Goal: Task Accomplishment & Management: Use online tool/utility

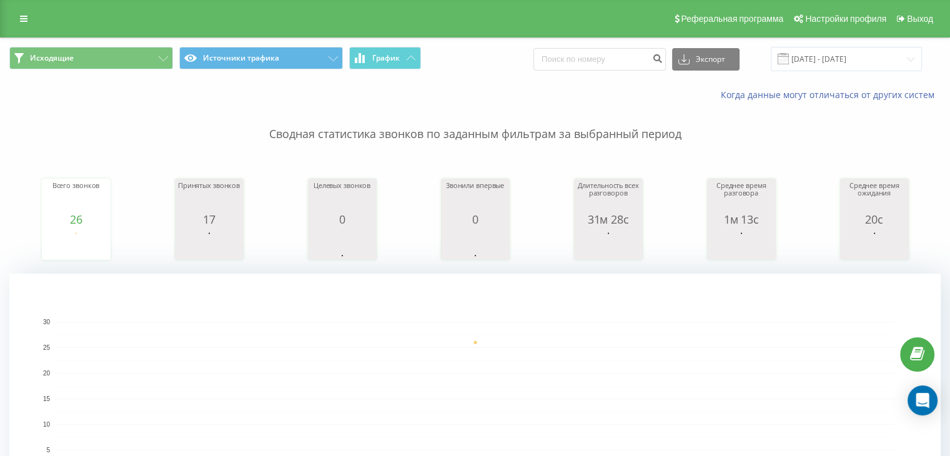
click at [101, 32] on div "Реферальная программа Настройки профиля Выход" at bounding box center [475, 18] width 950 height 37
click at [112, 51] on button "Исходящие" at bounding box center [91, 58] width 164 height 22
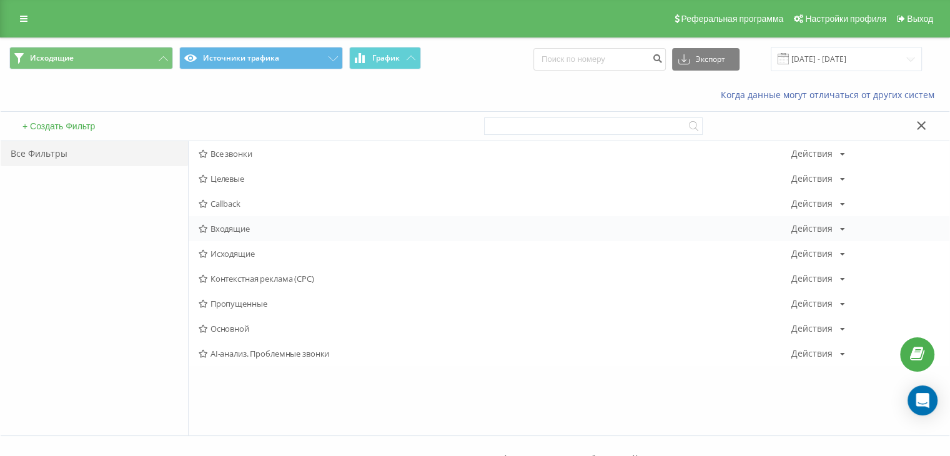
click at [234, 220] on div "Входящие Действия Редактировать Копировать Удалить По умолчанию Поделиться" at bounding box center [569, 228] width 761 height 25
click at [237, 228] on span "Входящие" at bounding box center [495, 228] width 593 height 9
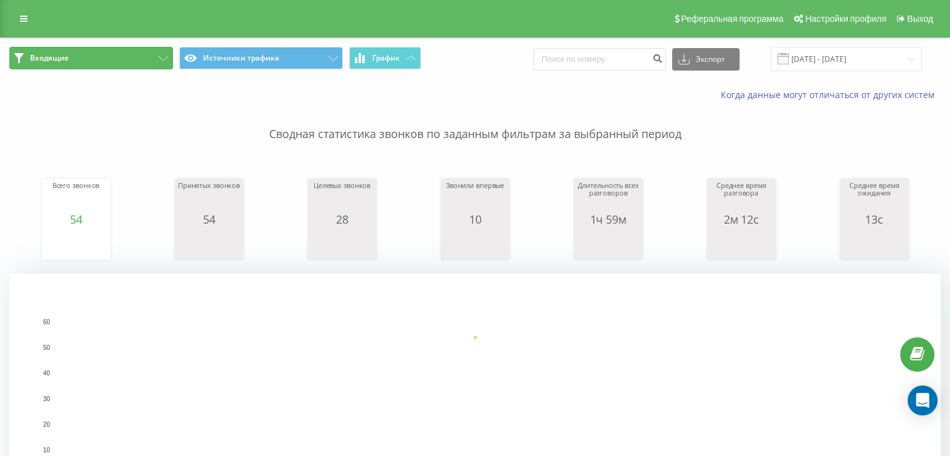
click at [166, 56] on icon at bounding box center [163, 58] width 9 height 5
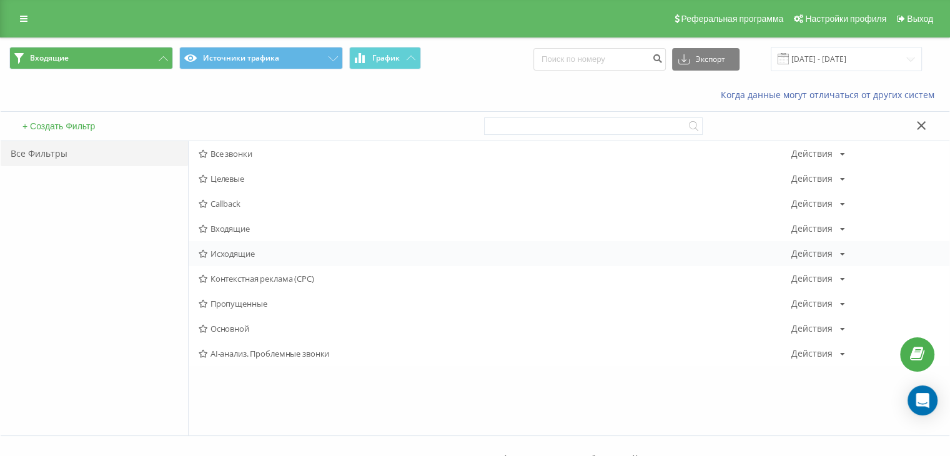
click at [245, 255] on span "Исходящие" at bounding box center [495, 253] width 593 height 9
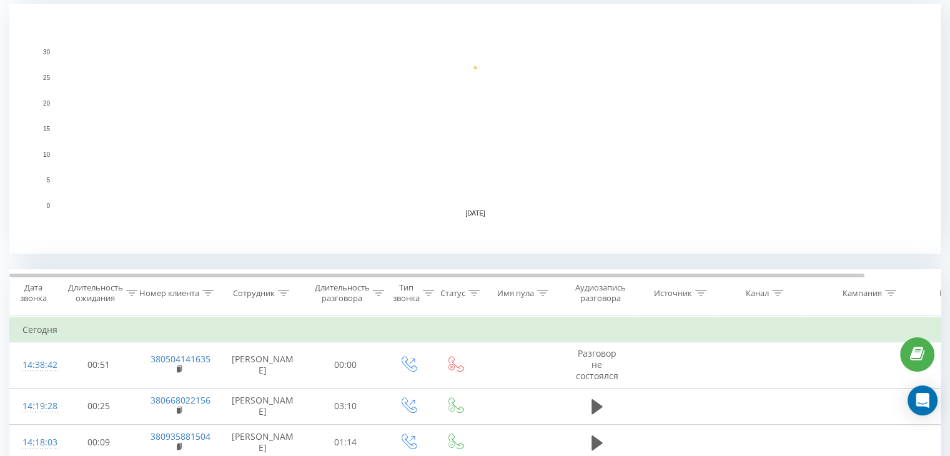
scroll to position [375, 0]
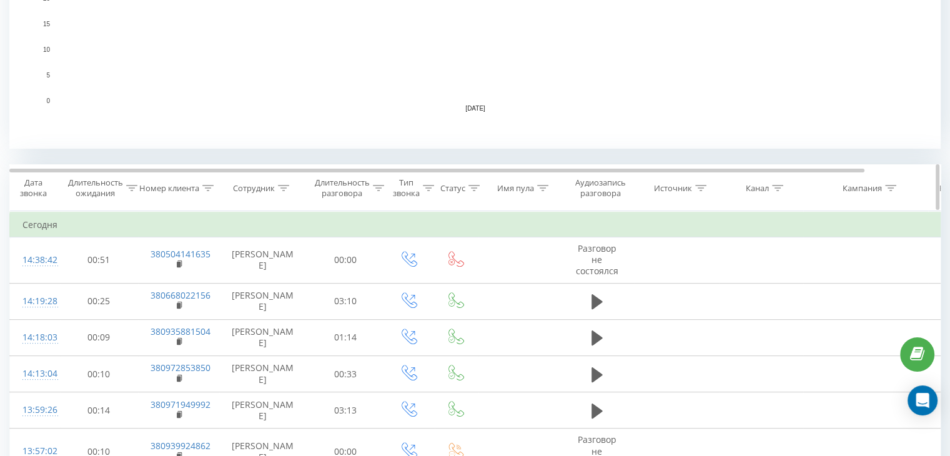
drag, startPoint x: 388, startPoint y: 186, endPoint x: 380, endPoint y: 186, distance: 8.1
click at [387, 186] on span "Тип звонка" at bounding box center [410, 187] width 47 height 21
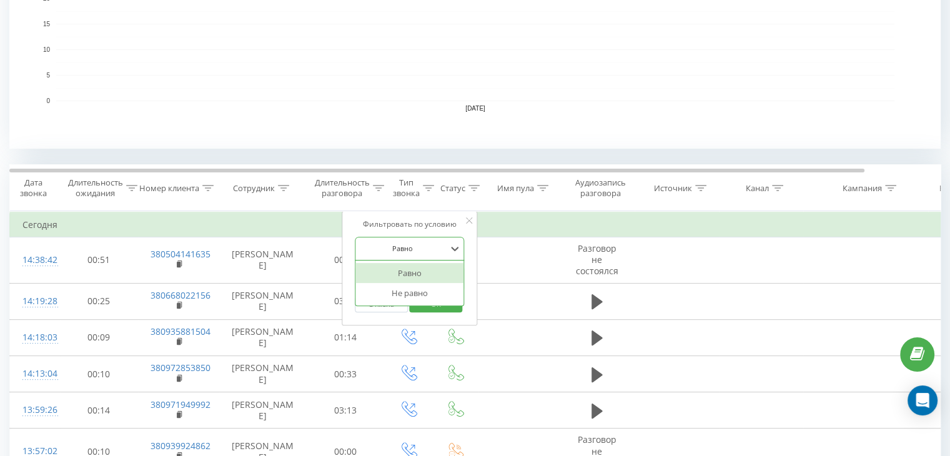
click at [407, 251] on div at bounding box center [403, 248] width 89 height 12
click at [403, 296] on div "Не равно" at bounding box center [409, 293] width 109 height 20
click at [397, 249] on div at bounding box center [403, 248] width 89 height 12
click at [403, 295] on div "Не равно" at bounding box center [409, 293] width 109 height 20
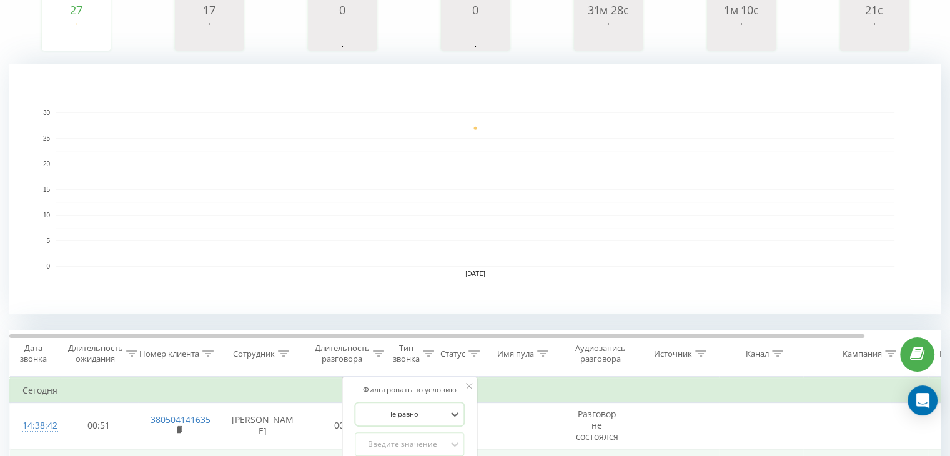
scroll to position [250, 0]
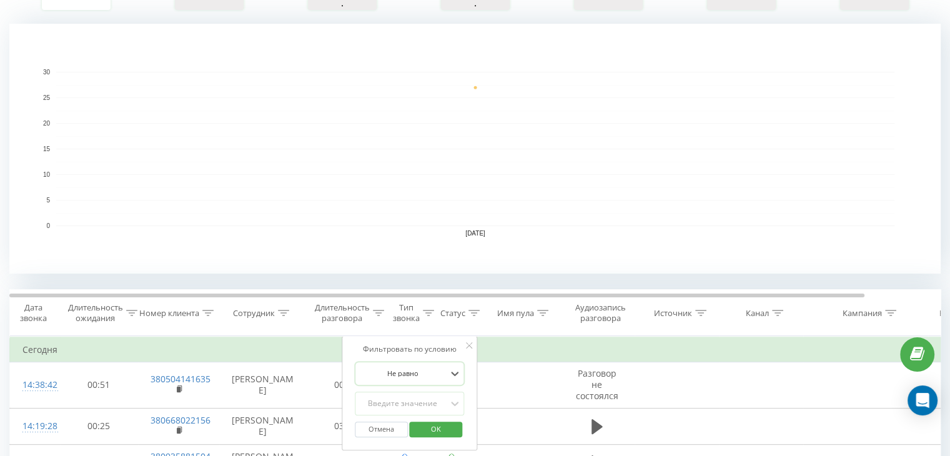
click at [413, 374] on div at bounding box center [403, 373] width 89 height 12
drag, startPoint x: 402, startPoint y: 378, endPoint x: 407, endPoint y: 372, distance: 7.5
click at [402, 377] on div at bounding box center [403, 373] width 89 height 12
click at [377, 313] on icon at bounding box center [378, 313] width 11 height 6
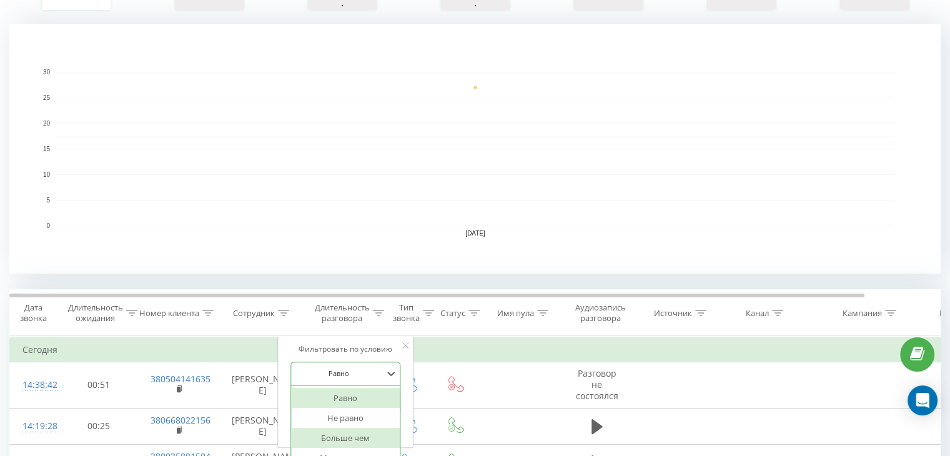
click at [355, 375] on div "6 results available. Use Up and Down to choose options, press Enter to select t…" at bounding box center [345, 374] width 110 height 24
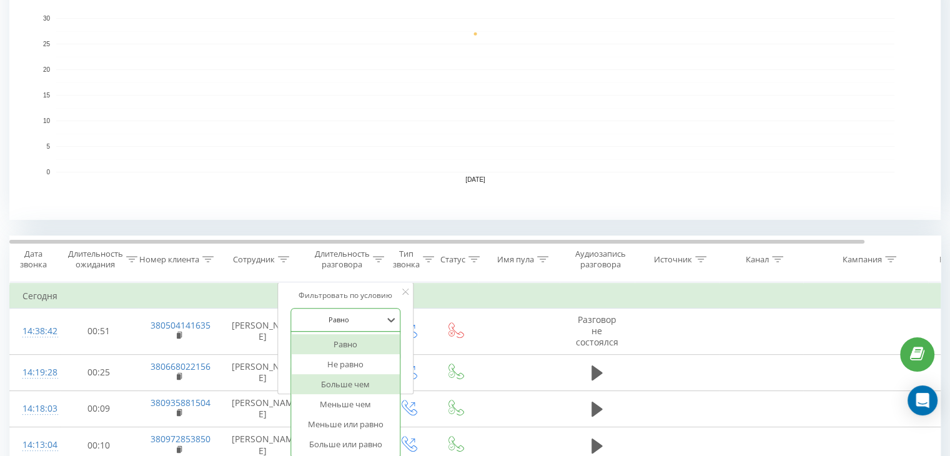
click at [347, 385] on div "Больше чем" at bounding box center [345, 384] width 109 height 20
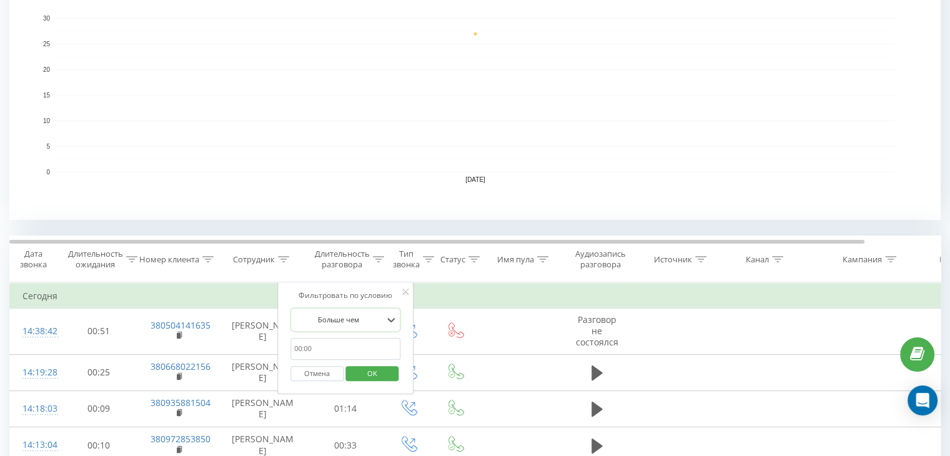
click at [324, 348] on input "text" at bounding box center [345, 349] width 110 height 22
type input "00:20"
click at [370, 370] on span "OK" at bounding box center [372, 373] width 35 height 19
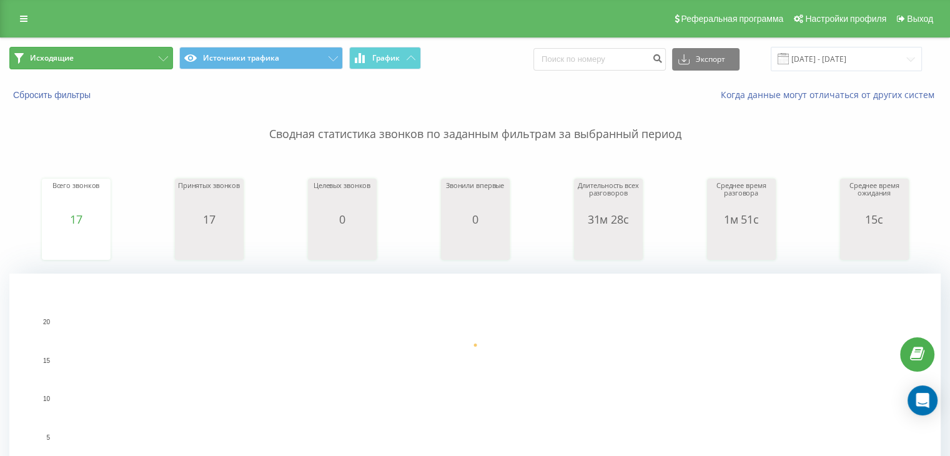
drag, startPoint x: 161, startPoint y: 59, endPoint x: 195, endPoint y: 99, distance: 52.2
click at [162, 59] on icon at bounding box center [163, 58] width 9 height 5
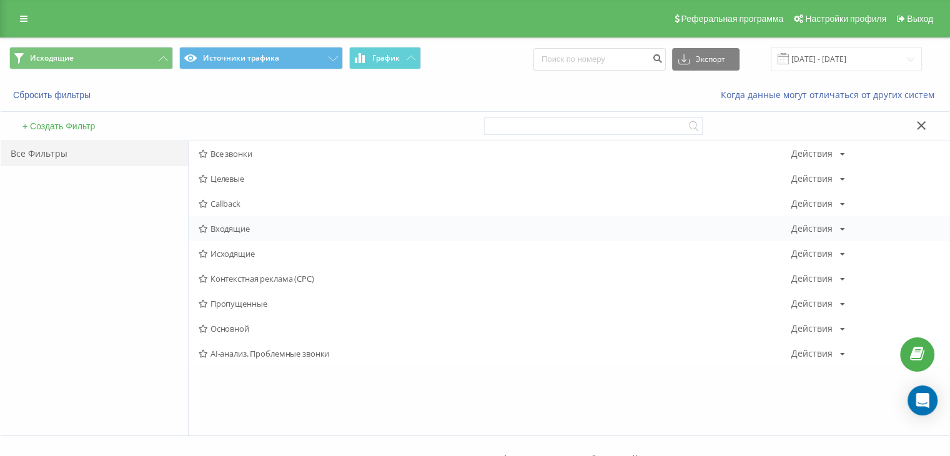
click at [257, 229] on span "Входящие" at bounding box center [495, 228] width 593 height 9
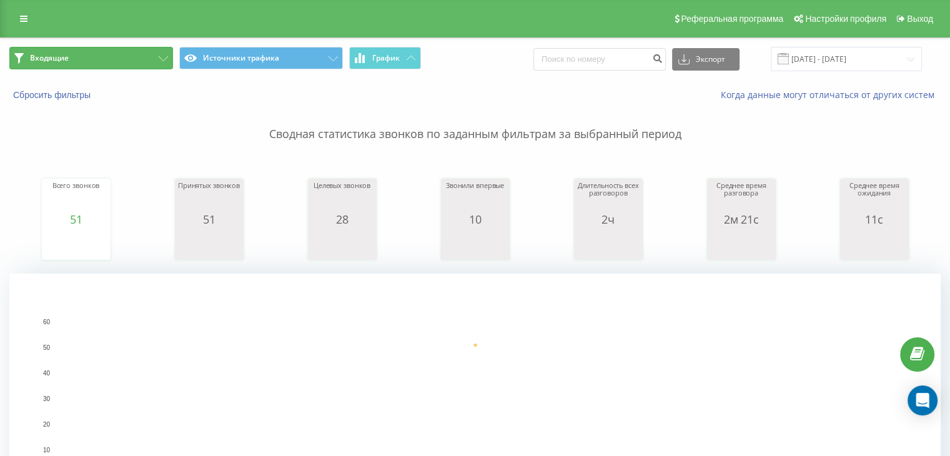
click at [152, 61] on button "Входящие" at bounding box center [91, 58] width 164 height 22
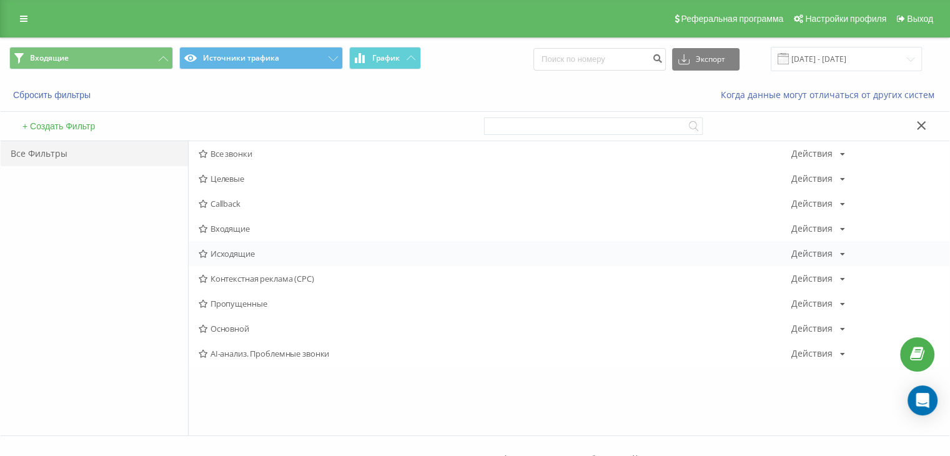
click at [245, 253] on span "Исходящие" at bounding box center [495, 253] width 593 height 9
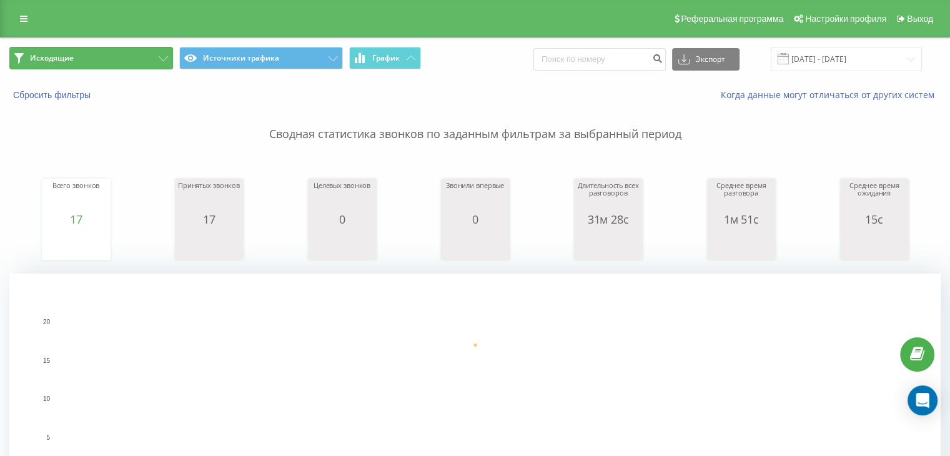
click at [129, 61] on button "Исходящие" at bounding box center [91, 58] width 164 height 22
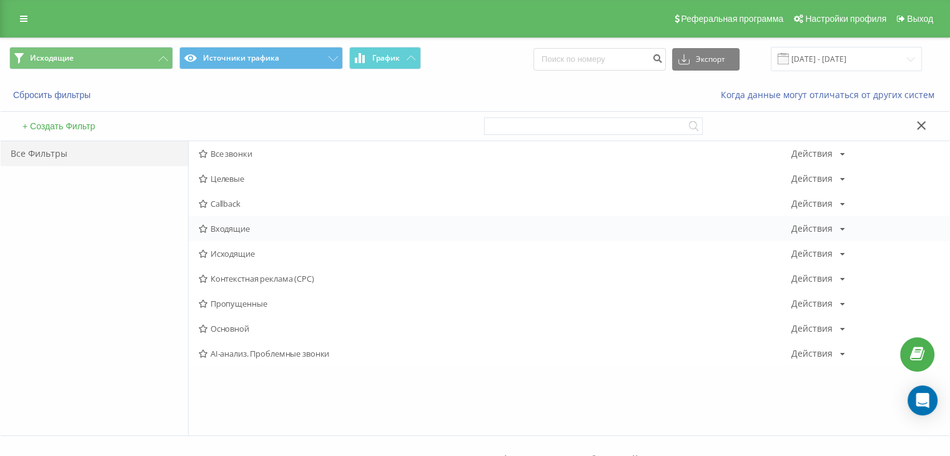
click at [226, 235] on div "Входящие Действия Редактировать Копировать Удалить По умолчанию Поделиться" at bounding box center [569, 228] width 761 height 25
click at [227, 228] on span "Входящие" at bounding box center [495, 228] width 593 height 9
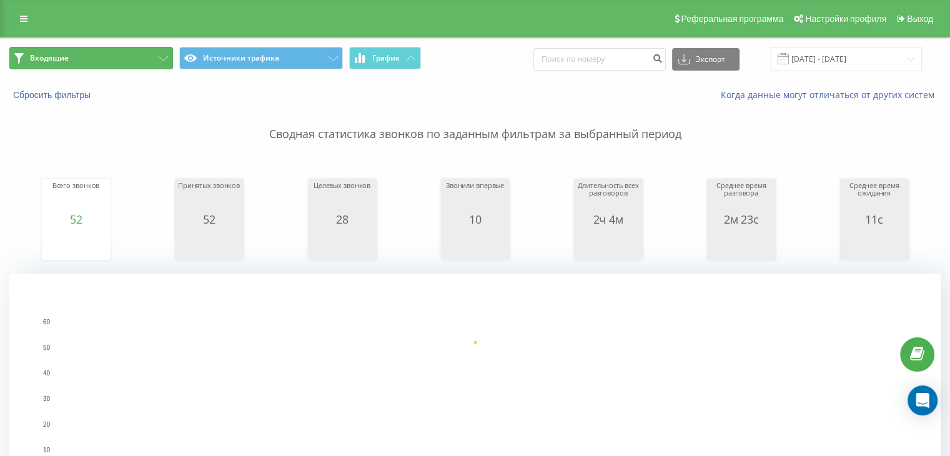
click at [156, 61] on button "Входящие" at bounding box center [91, 58] width 164 height 22
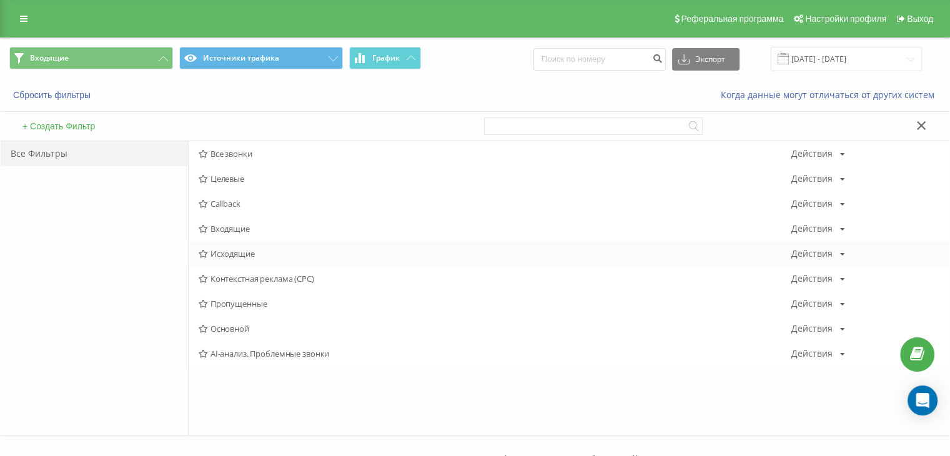
click at [240, 252] on span "Исходящие" at bounding box center [495, 253] width 593 height 9
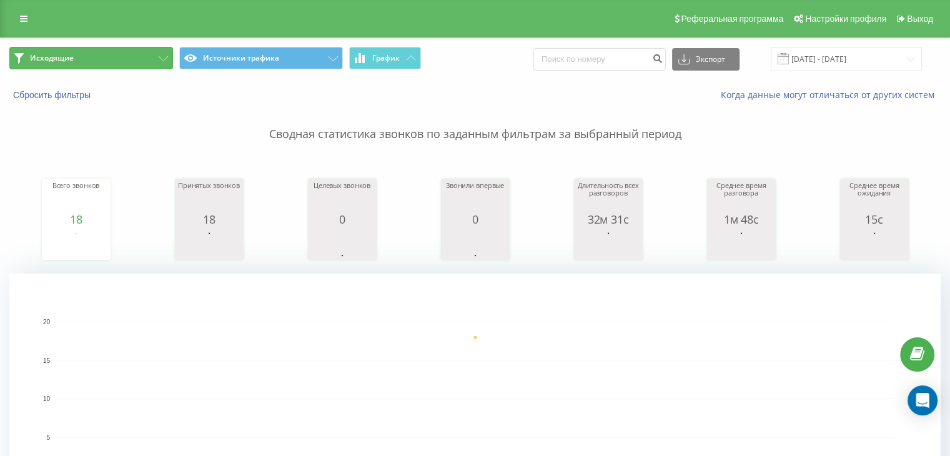
click at [144, 66] on button "Исходящие" at bounding box center [91, 58] width 164 height 22
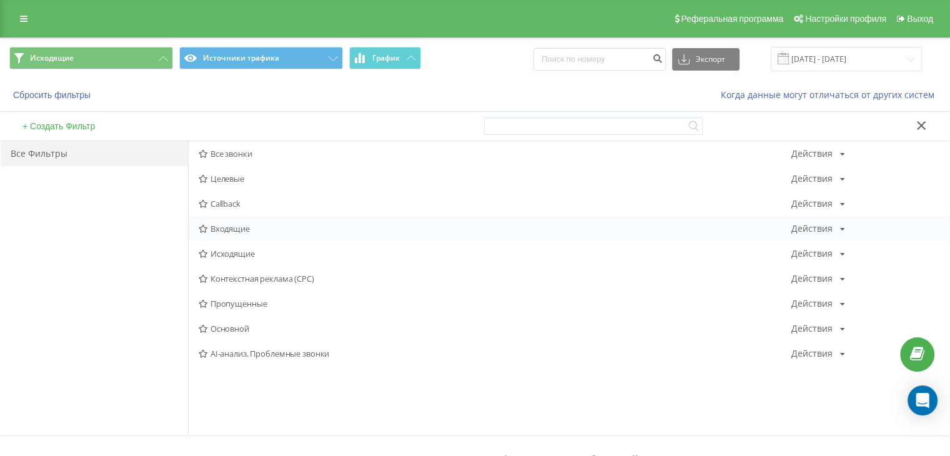
click at [242, 228] on span "Входящие" at bounding box center [495, 228] width 593 height 9
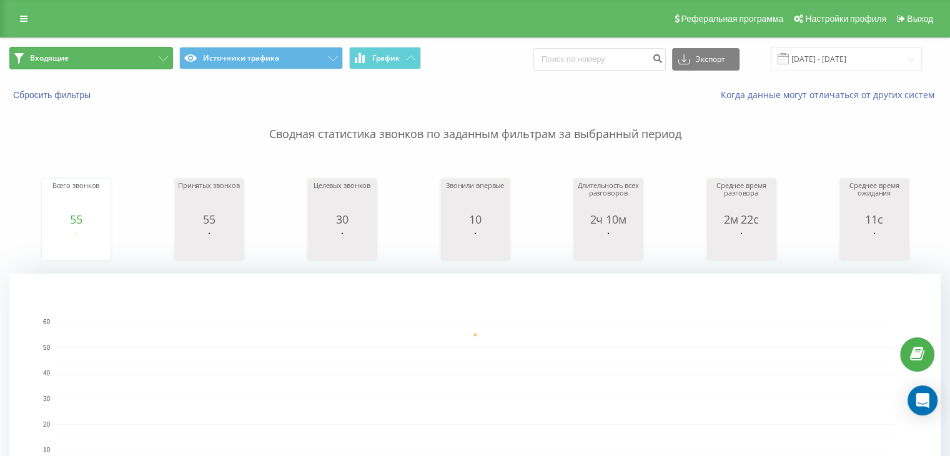
click at [157, 59] on button "Входящие" at bounding box center [91, 58] width 164 height 22
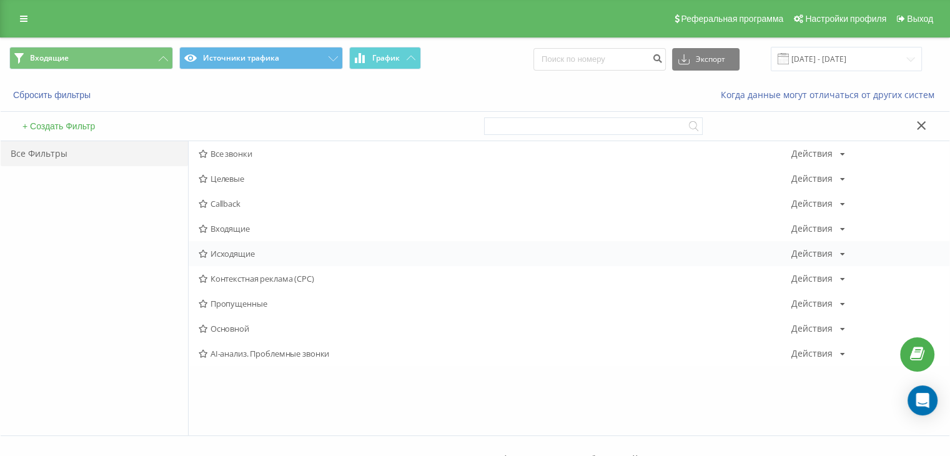
click at [234, 254] on span "Исходящие" at bounding box center [495, 253] width 593 height 9
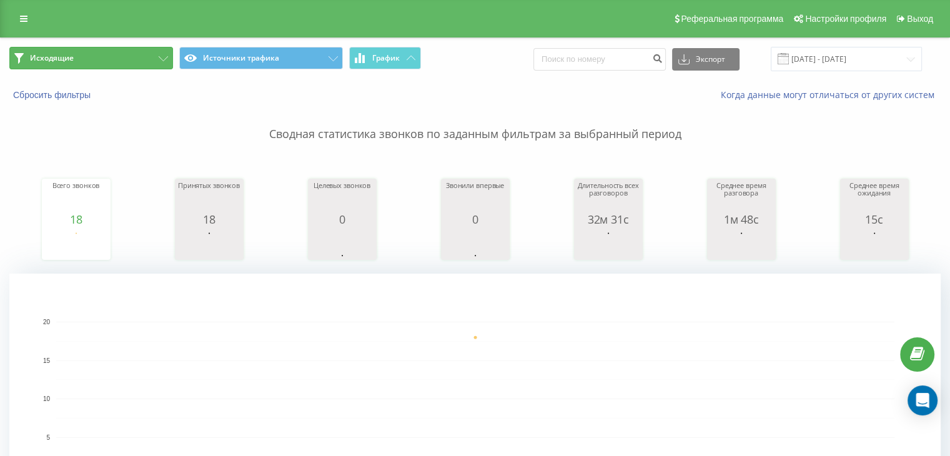
click at [161, 56] on icon at bounding box center [163, 58] width 9 height 5
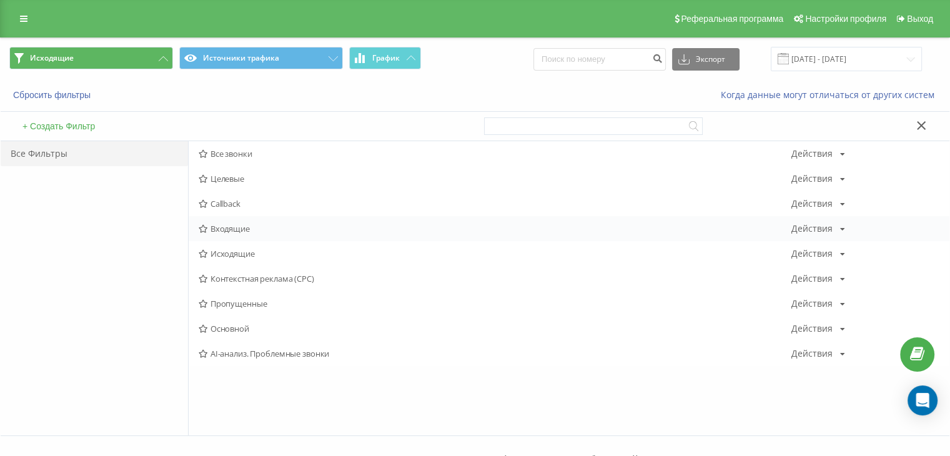
click at [244, 229] on span "Входящие" at bounding box center [495, 228] width 593 height 9
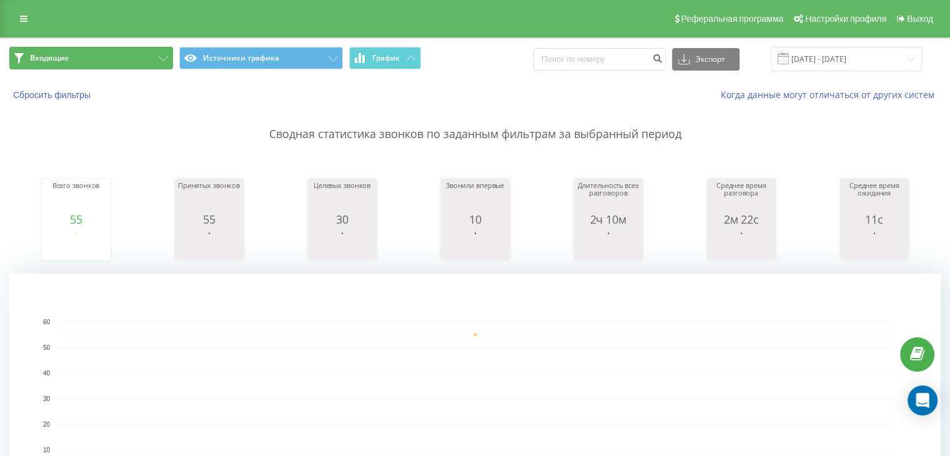
click at [160, 63] on button "Входящие" at bounding box center [91, 58] width 164 height 22
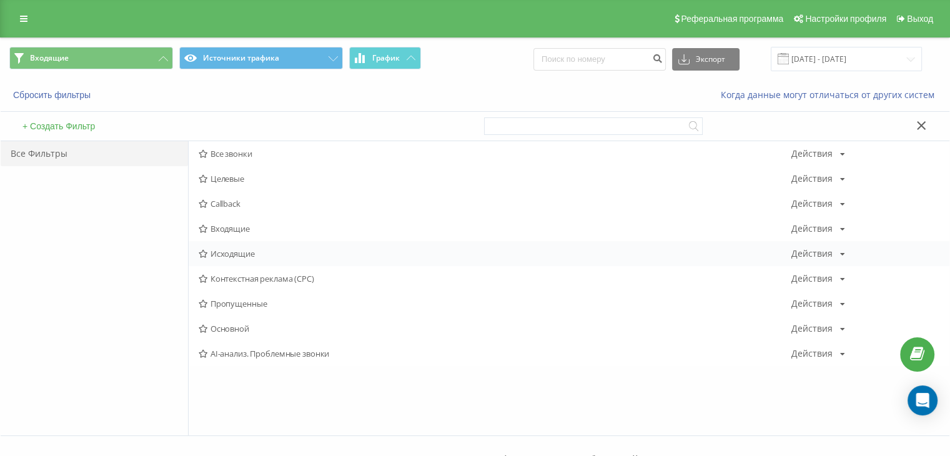
click at [237, 260] on div "Исходящие Действия Редактировать Копировать Удалить По умолчанию Поделиться" at bounding box center [569, 253] width 761 height 25
click at [237, 254] on span "Исходящие" at bounding box center [495, 253] width 593 height 9
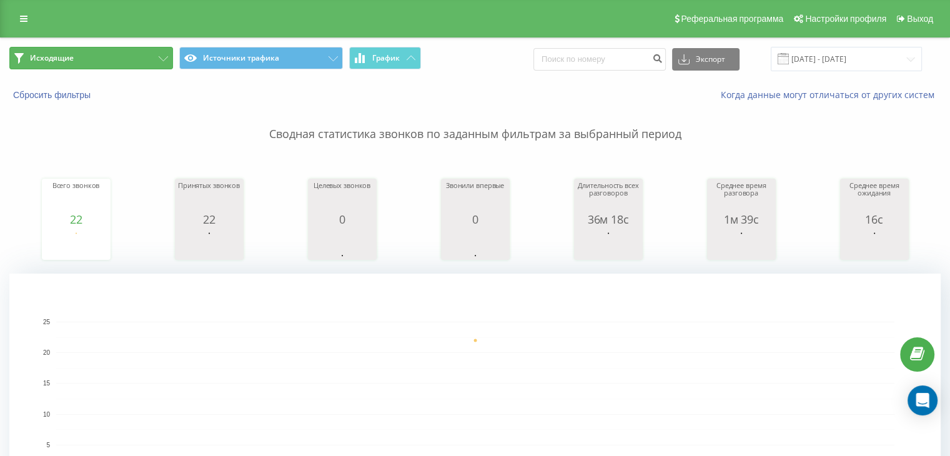
click at [169, 60] on button "Исходящие" at bounding box center [91, 58] width 164 height 22
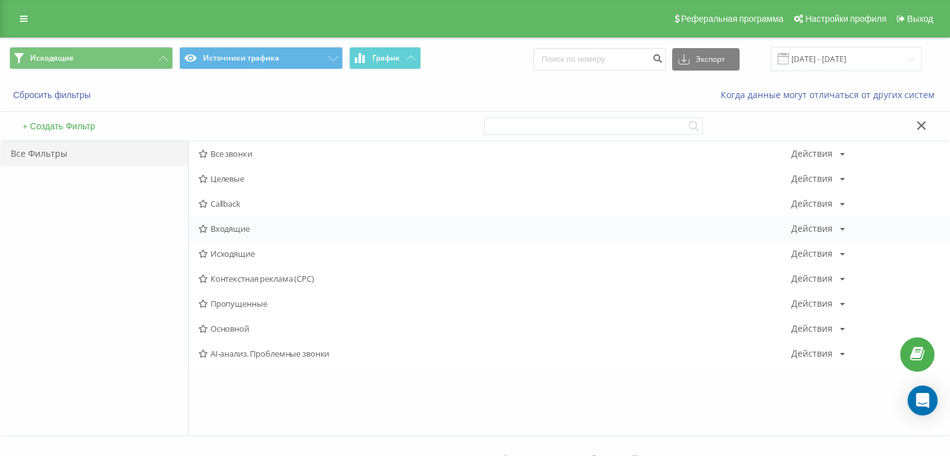
click at [247, 230] on span "Входящие" at bounding box center [495, 228] width 593 height 9
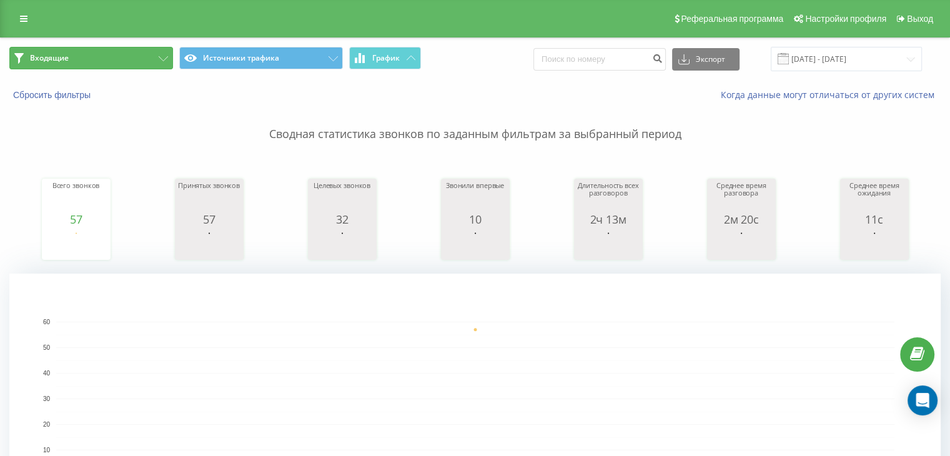
click at [155, 65] on button "Входящие" at bounding box center [91, 58] width 164 height 22
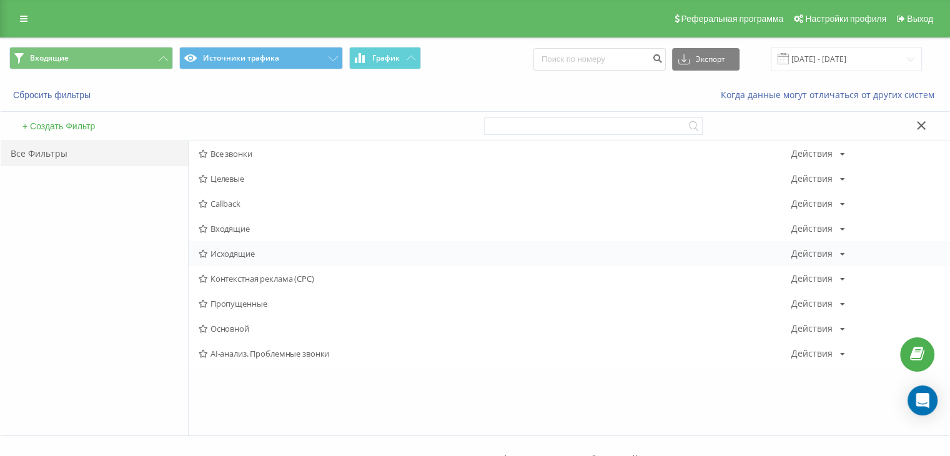
click at [254, 252] on span "Исходящие" at bounding box center [495, 253] width 593 height 9
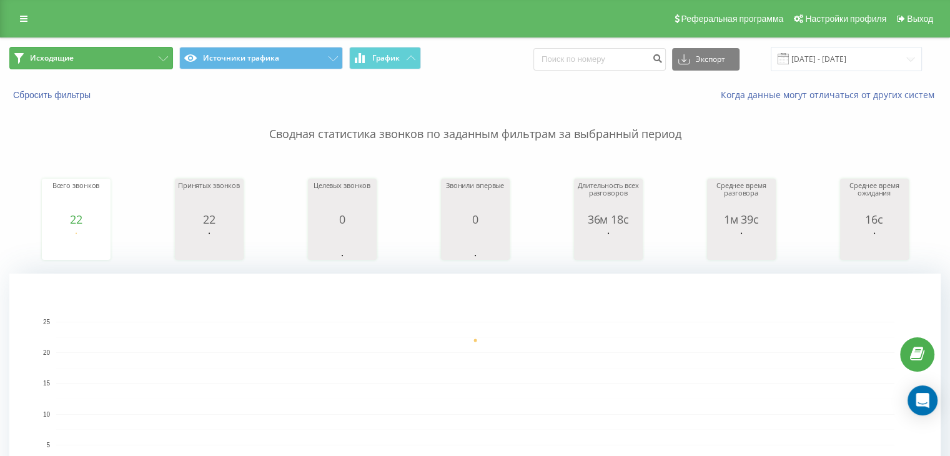
click at [115, 52] on button "Исходящие" at bounding box center [91, 58] width 164 height 22
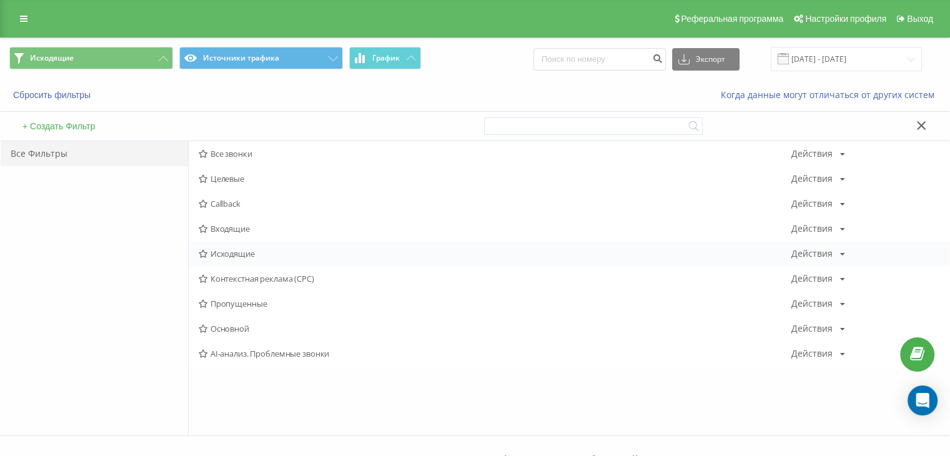
click at [223, 252] on span "Исходящие" at bounding box center [495, 253] width 593 height 9
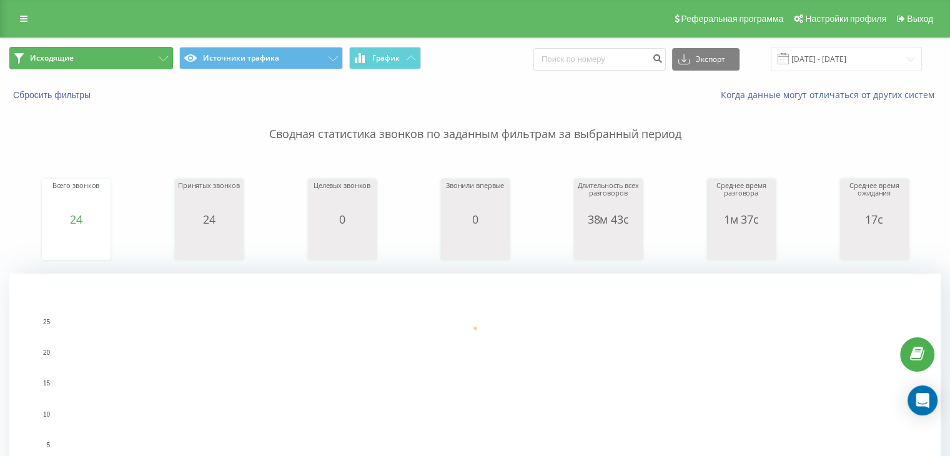
click at [161, 58] on icon at bounding box center [163, 58] width 9 height 5
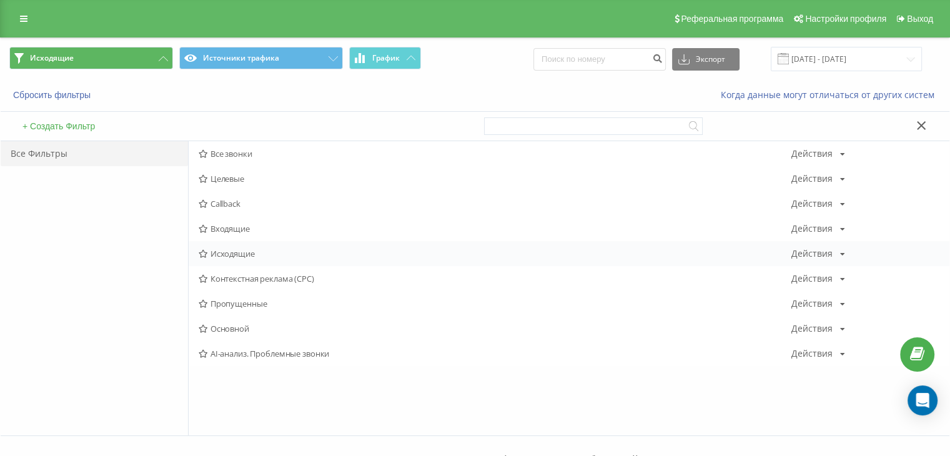
click at [252, 257] on span "Исходящие" at bounding box center [495, 253] width 593 height 9
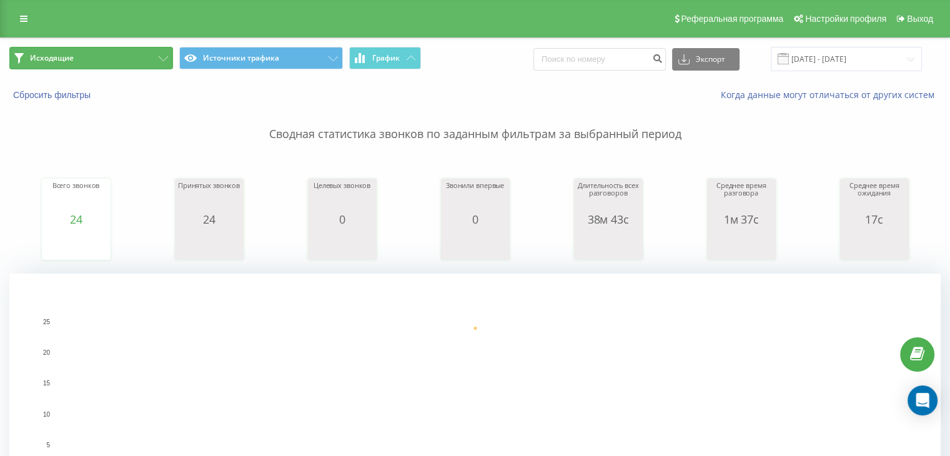
click at [147, 62] on button "Исходящие" at bounding box center [91, 58] width 164 height 22
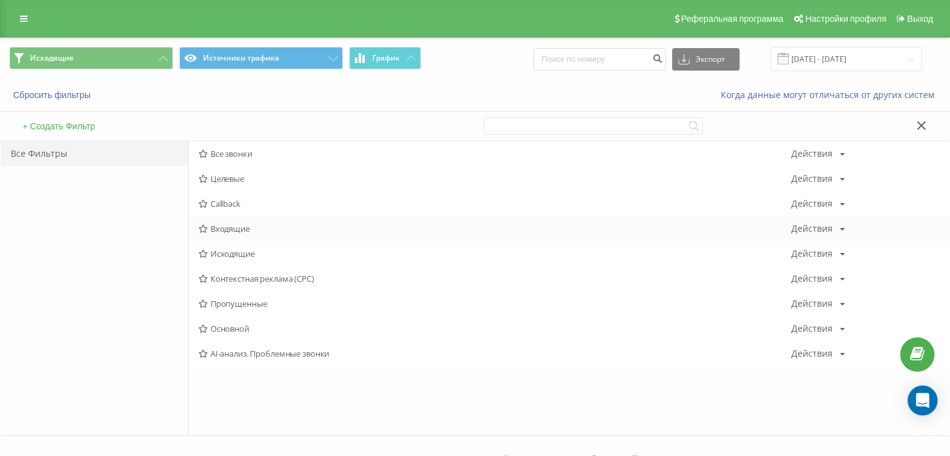
click at [240, 228] on span "Входящие" at bounding box center [495, 228] width 593 height 9
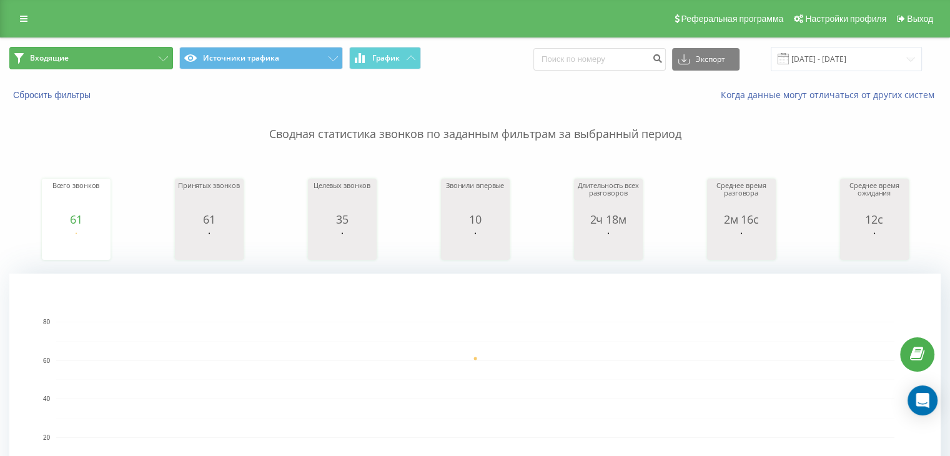
click at [142, 58] on button "Входящие" at bounding box center [91, 58] width 164 height 22
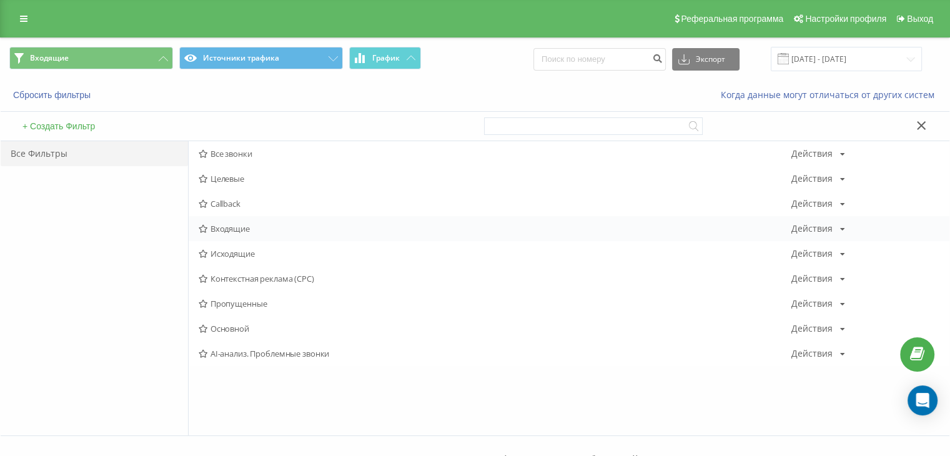
click at [240, 229] on span "Входящие" at bounding box center [495, 228] width 593 height 9
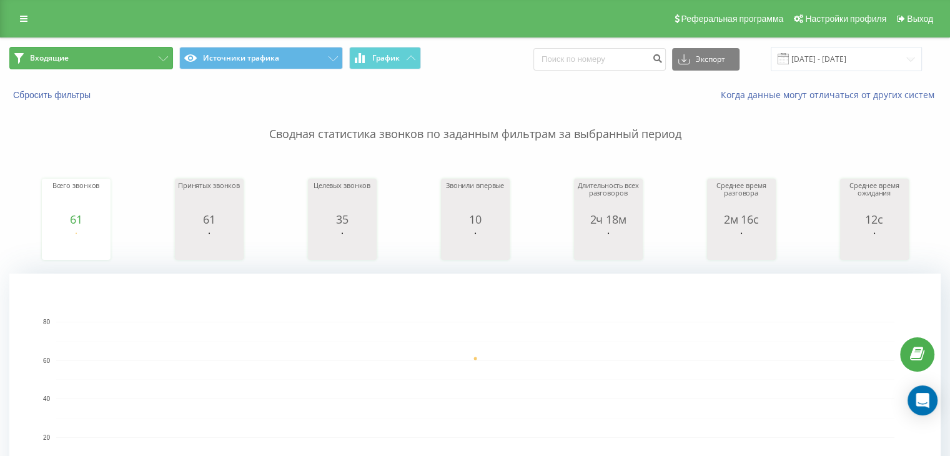
click at [154, 54] on button "Входящие" at bounding box center [91, 58] width 164 height 22
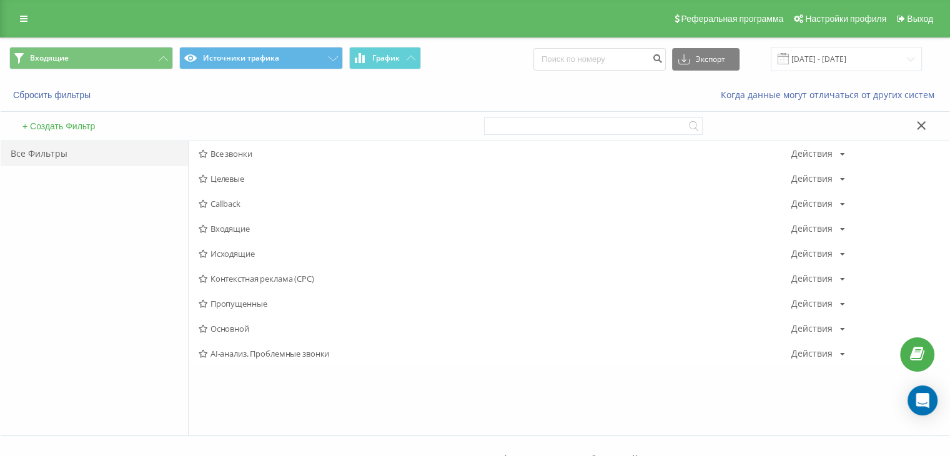
click at [227, 253] on span "Исходящие" at bounding box center [495, 253] width 593 height 9
